Goal: Task Accomplishment & Management: Use online tool/utility

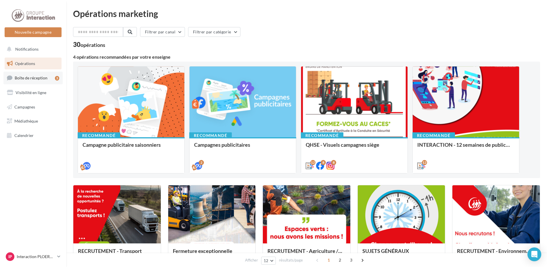
click at [33, 78] on span "Boîte de réception" at bounding box center [31, 77] width 33 height 5
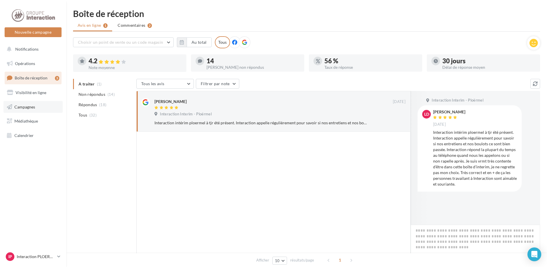
click at [22, 106] on span "Campagnes" at bounding box center [24, 106] width 21 height 5
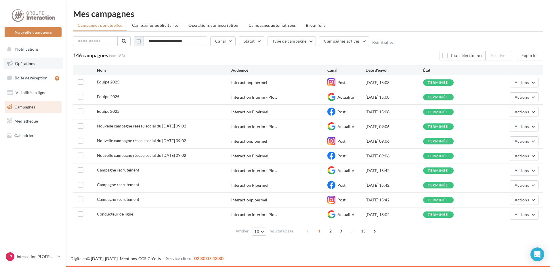
click at [24, 64] on span "Opérations" at bounding box center [25, 63] width 20 height 5
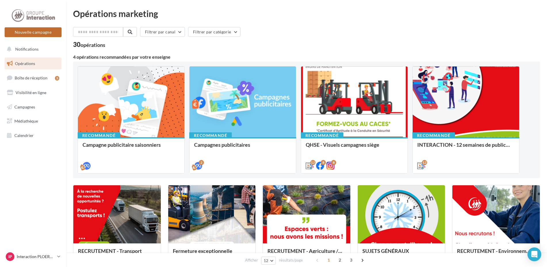
click at [34, 33] on button "Nouvelle campagne" at bounding box center [33, 32] width 57 height 10
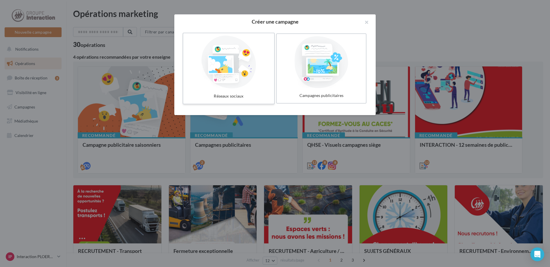
click at [229, 65] on div at bounding box center [229, 62] width 86 height 53
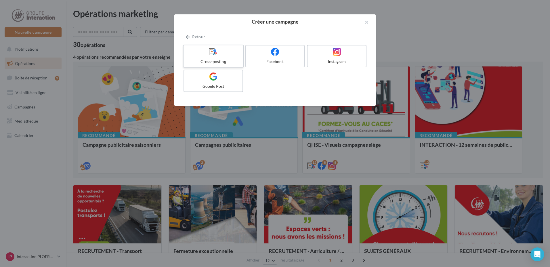
click at [211, 57] on label "Cross-posting" at bounding box center [213, 56] width 61 height 23
